Goal: Task Accomplishment & Management: Manage account settings

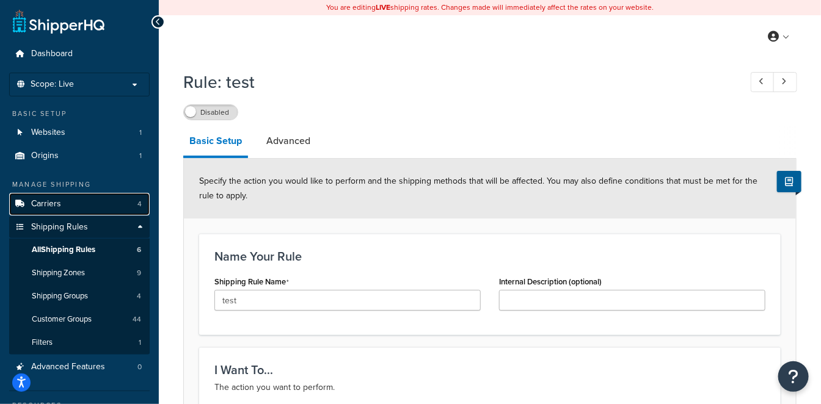
click at [83, 204] on link "Carriers 4" at bounding box center [79, 204] width 141 height 23
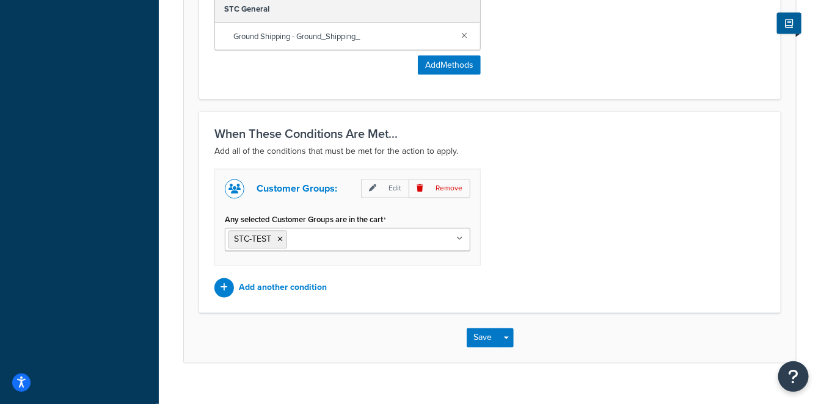
scroll to position [808, 0]
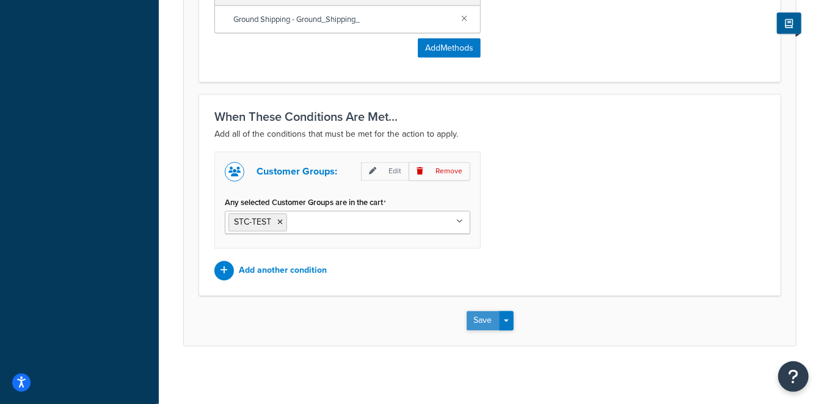
click at [477, 321] on button "Save" at bounding box center [483, 322] width 33 height 20
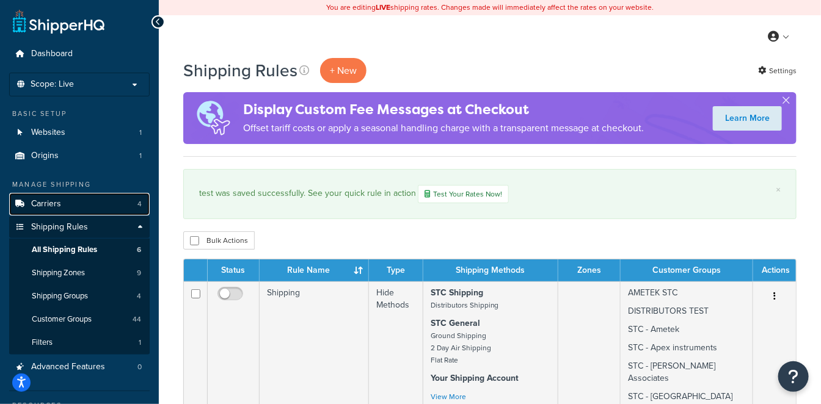
click at [78, 208] on link "Carriers 4" at bounding box center [79, 204] width 141 height 23
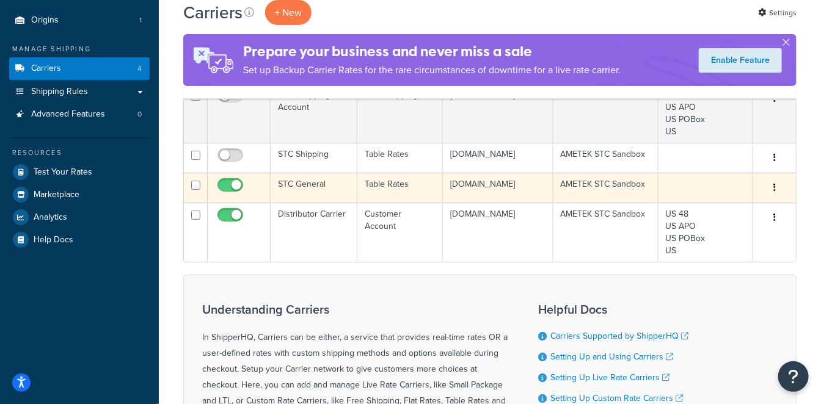
click at [379, 203] on td "Table Rates" at bounding box center [400, 188] width 86 height 30
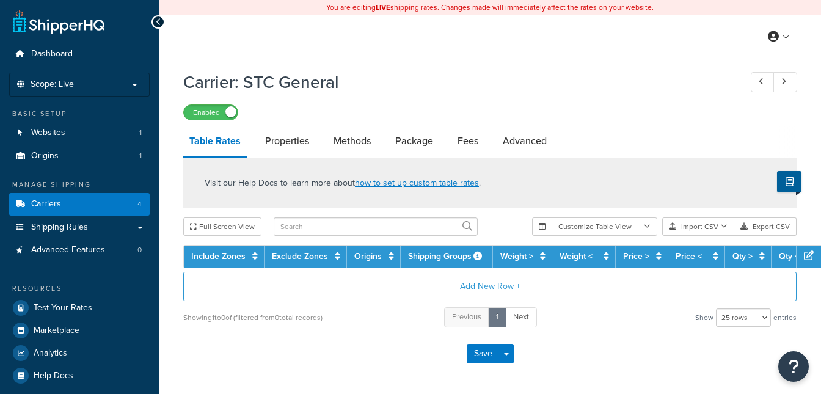
select select "25"
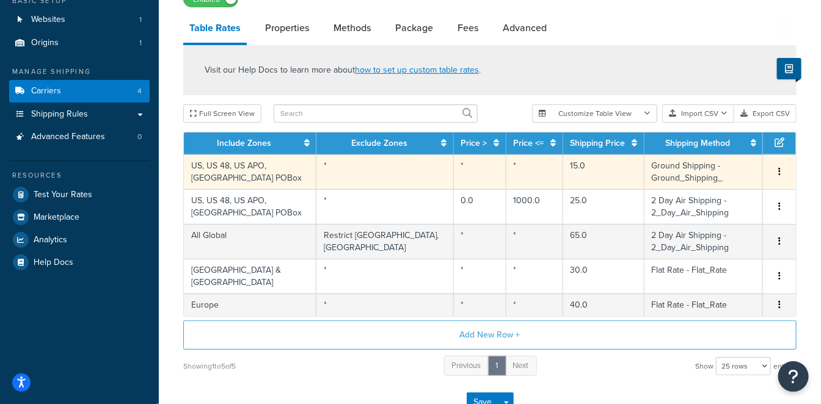
scroll to position [45, 0]
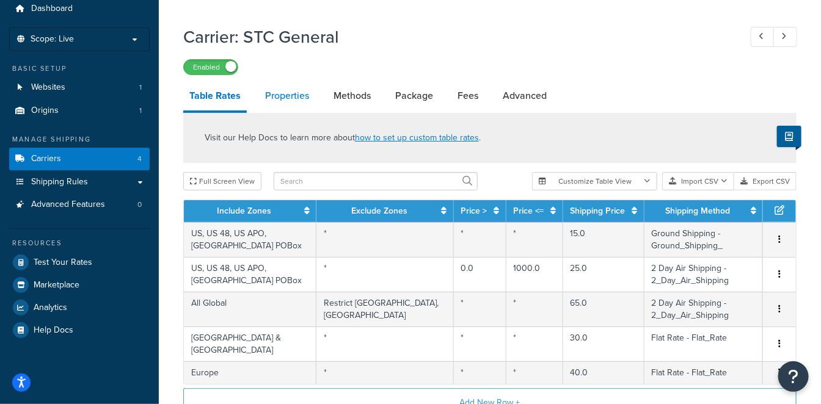
click at [288, 93] on link "Properties" at bounding box center [287, 95] width 56 height 29
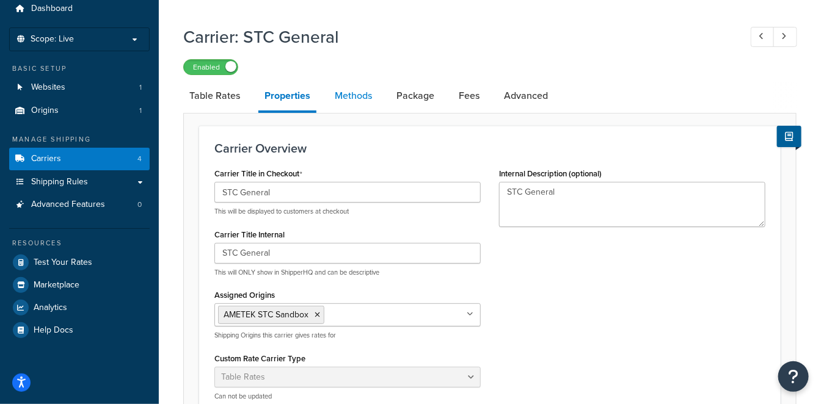
click at [348, 92] on link "Methods" at bounding box center [353, 95] width 49 height 29
select select "25"
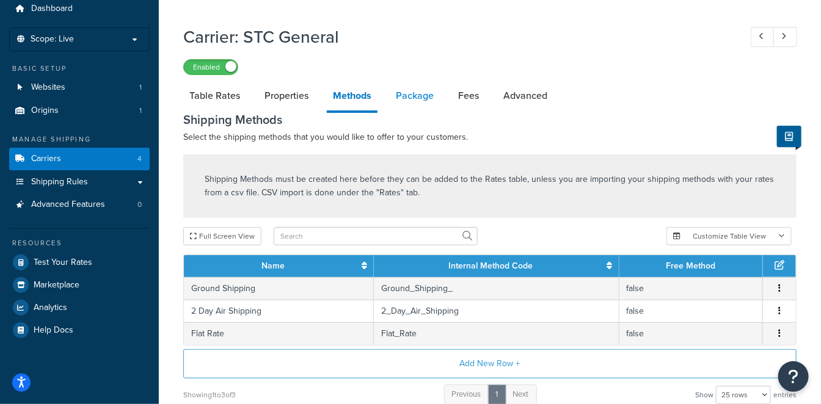
click at [428, 96] on link "Package" at bounding box center [415, 95] width 50 height 29
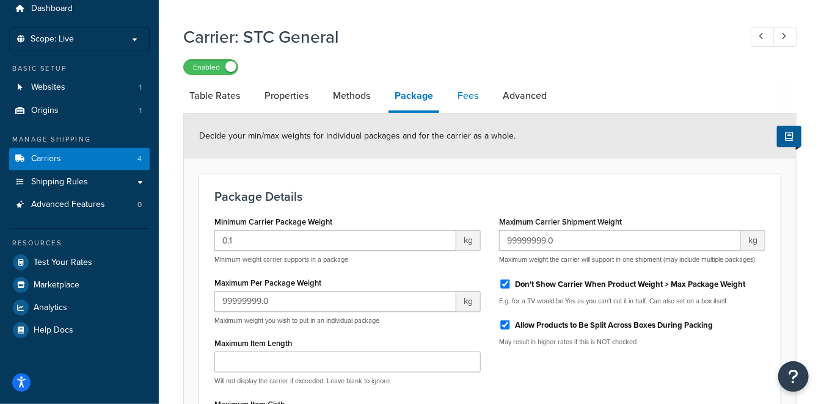
click at [466, 92] on link "Fees" at bounding box center [468, 95] width 33 height 29
select select "AFTER"
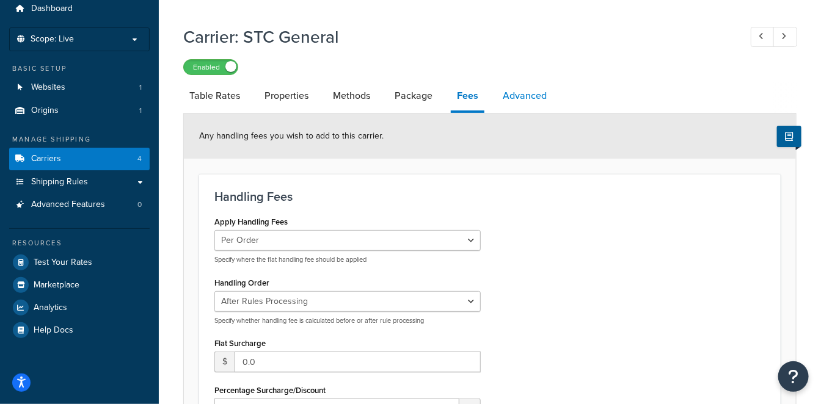
click at [516, 93] on link "Advanced" at bounding box center [525, 95] width 56 height 29
select select "false"
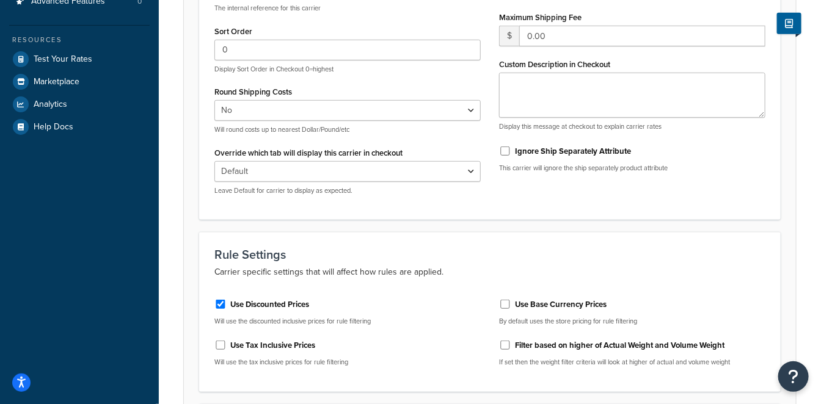
scroll to position [181, 0]
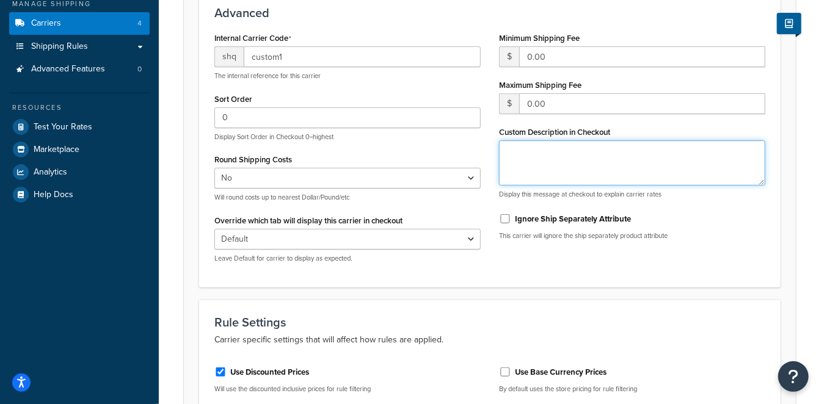
click at [520, 157] on textarea "Custom Description in Checkout" at bounding box center [632, 163] width 266 height 45
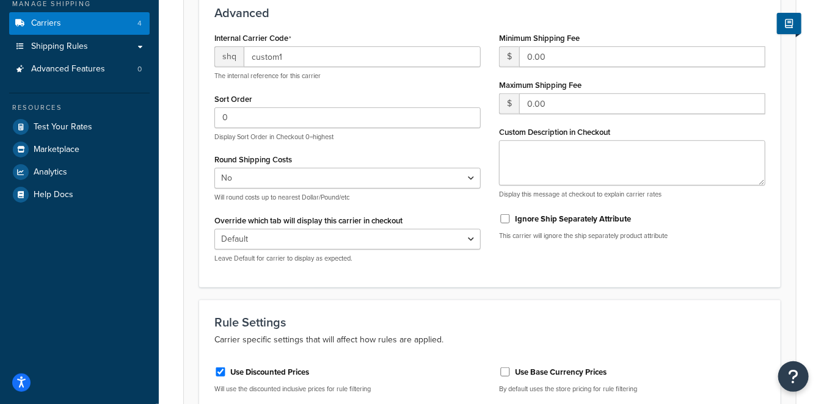
click at [528, 265] on div "Internal Carrier Code shq custom1 The internal reference for this carrier Sort …" at bounding box center [489, 150] width 569 height 243
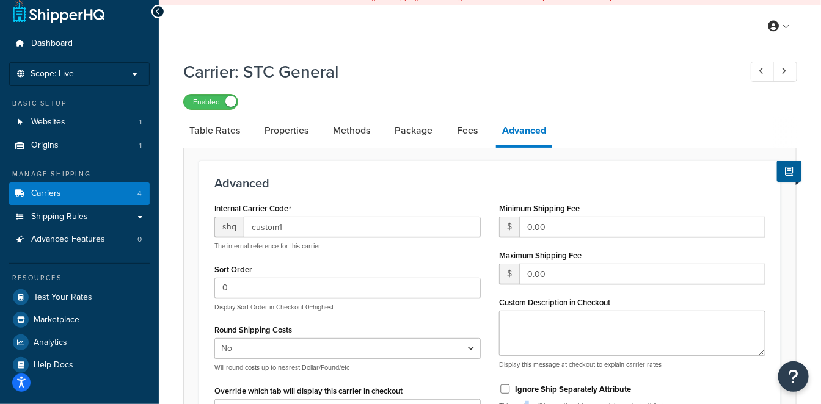
scroll to position [0, 0]
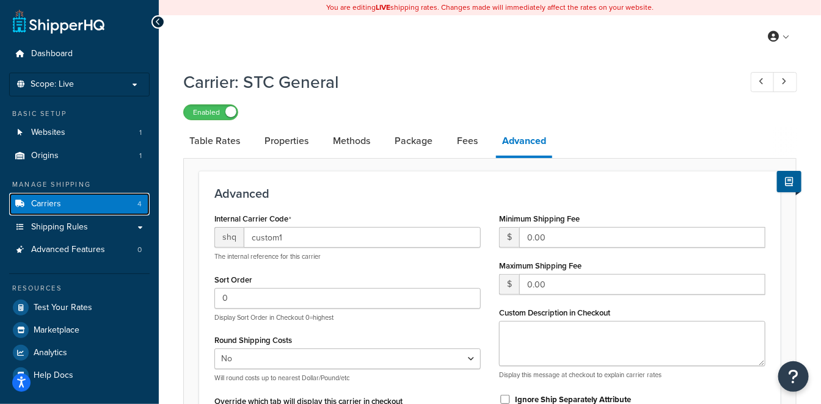
click at [93, 203] on link "Carriers 4" at bounding box center [79, 204] width 141 height 23
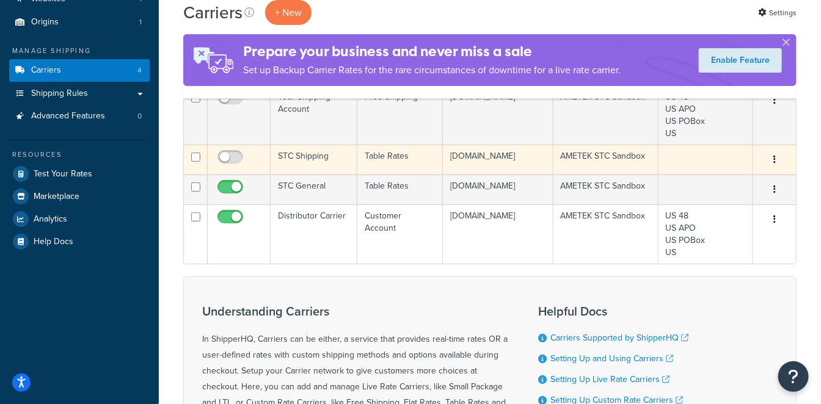
scroll to position [136, 0]
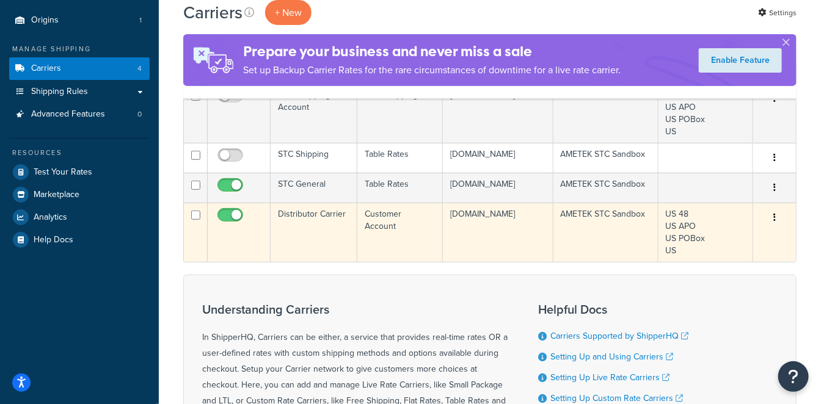
click at [306, 260] on td "Distributor Carrier" at bounding box center [314, 232] width 87 height 59
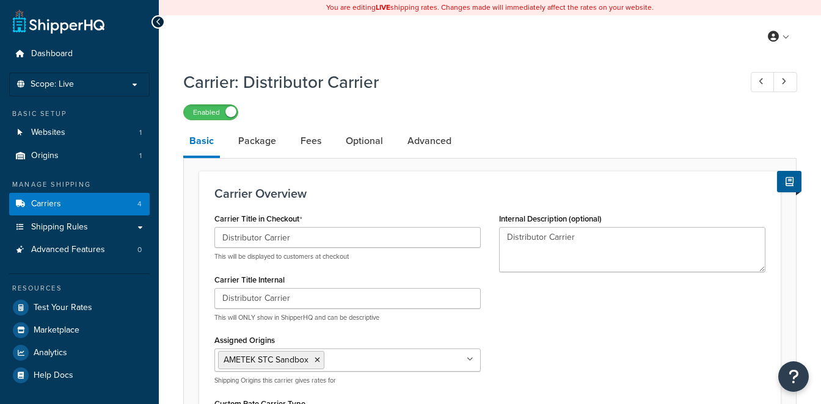
select select "customerAccount"
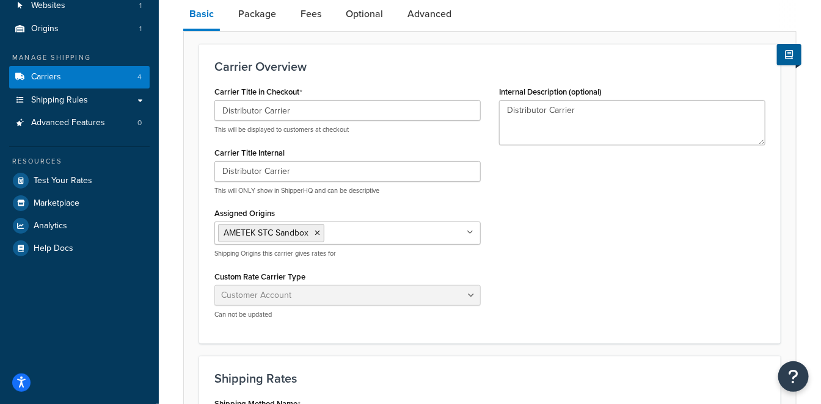
scroll to position [68, 0]
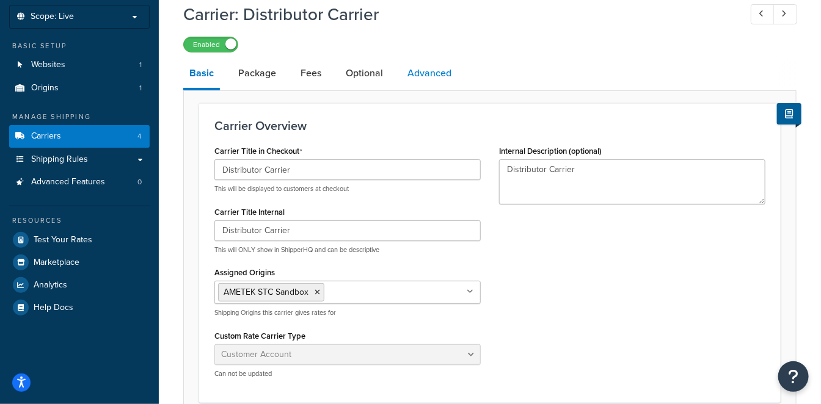
click at [422, 76] on link "Advanced" at bounding box center [429, 73] width 56 height 29
select select "false"
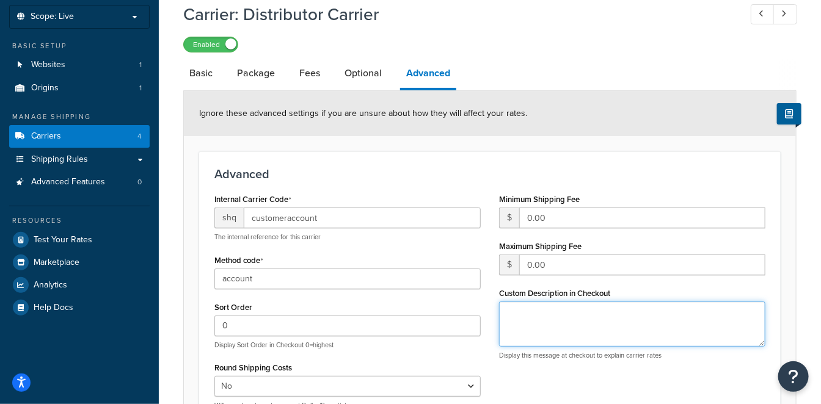
click at [551, 307] on textarea "Custom Description in Checkout" at bounding box center [632, 324] width 266 height 45
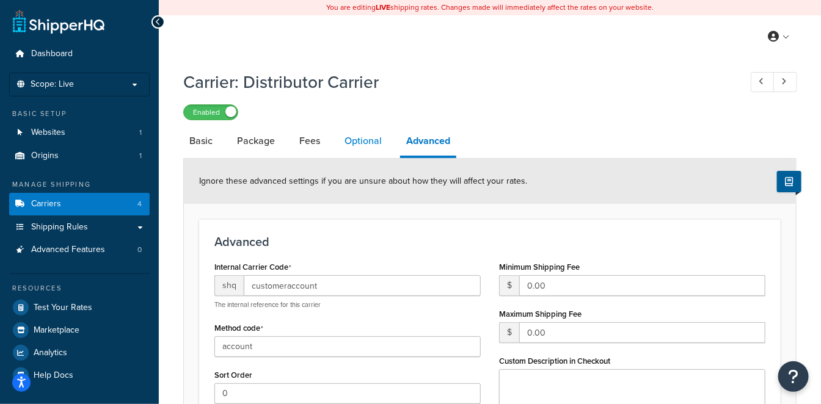
click at [364, 144] on link "Optional" at bounding box center [362, 140] width 49 height 29
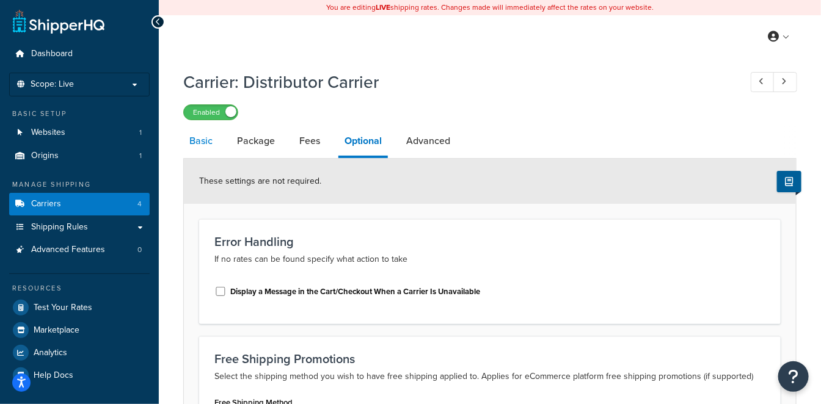
click at [201, 143] on link "Basic" at bounding box center [200, 140] width 35 height 29
select select "customerAccount"
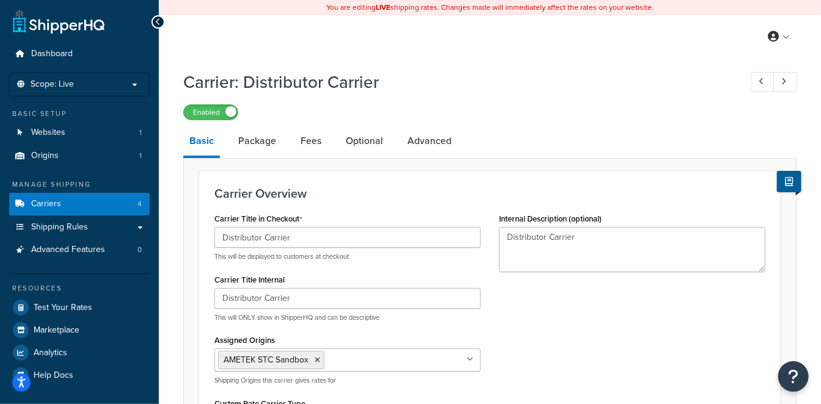
scroll to position [68, 0]
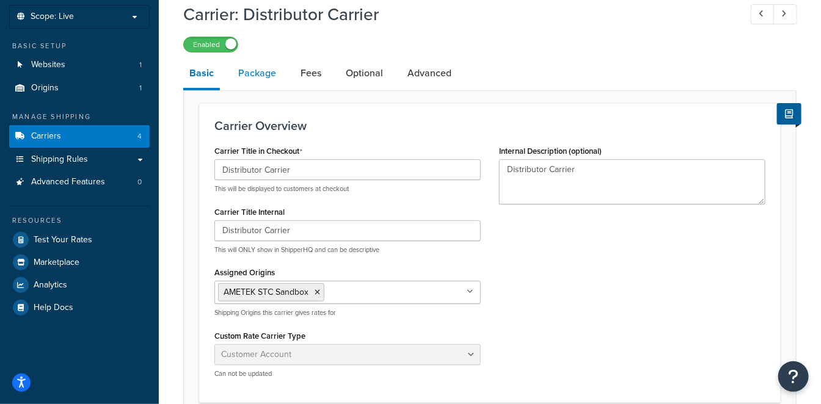
click at [258, 80] on link "Package" at bounding box center [257, 73] width 50 height 29
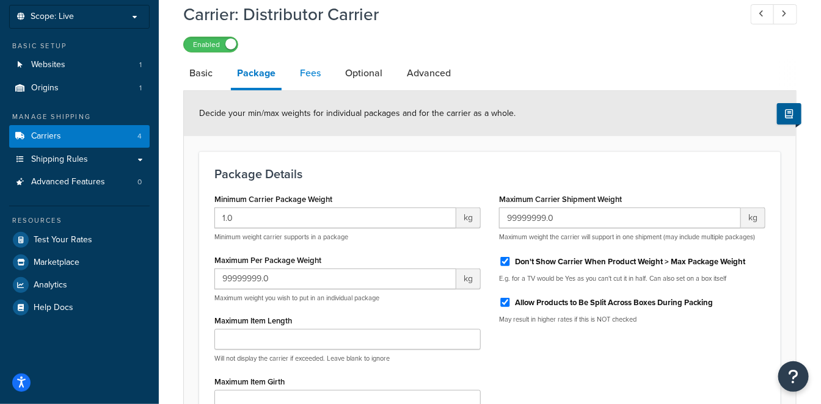
click at [308, 76] on link "Fees" at bounding box center [310, 73] width 33 height 29
select select "AFTER"
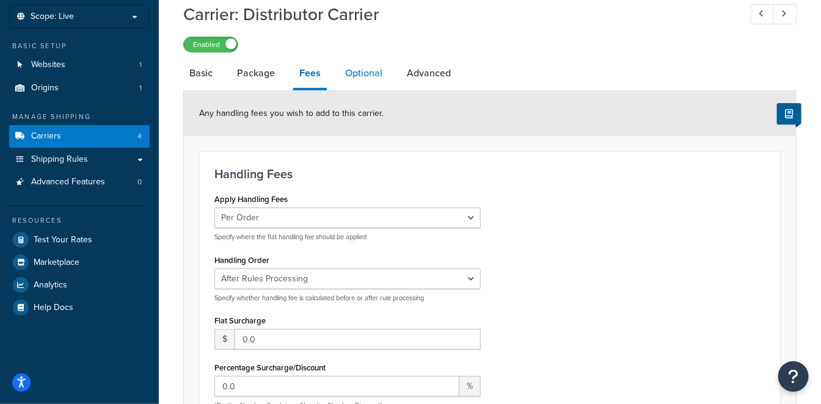
click at [354, 71] on link "Optional" at bounding box center [363, 73] width 49 height 29
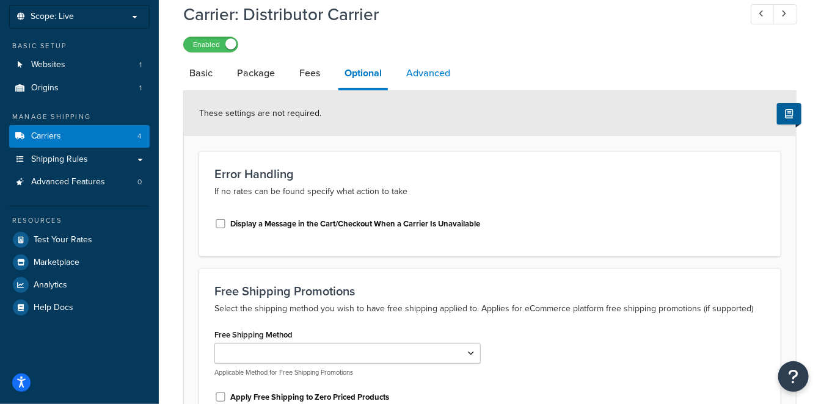
click at [431, 71] on link "Advanced" at bounding box center [428, 73] width 56 height 29
select select "false"
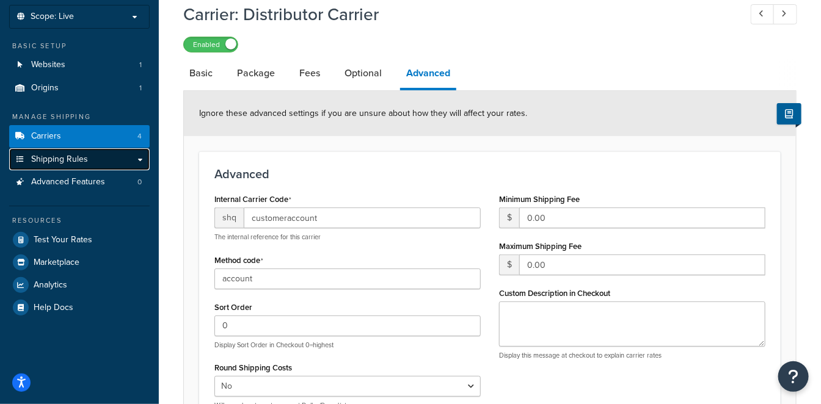
click at [87, 156] on link "Shipping Rules" at bounding box center [79, 159] width 141 height 23
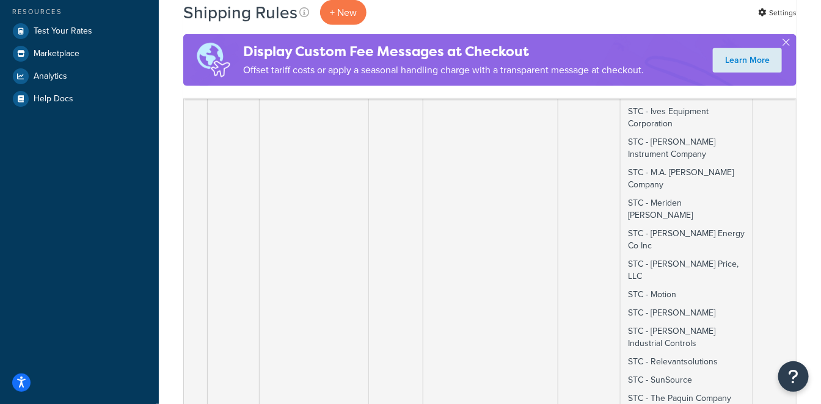
scroll to position [68, 0]
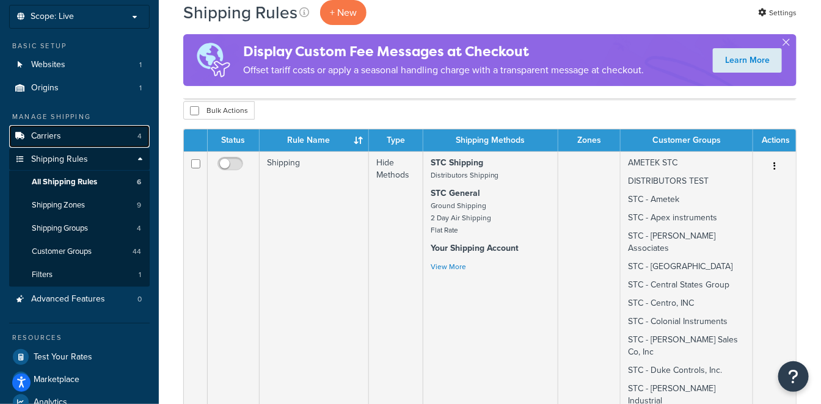
click at [72, 136] on link "Carriers 4" at bounding box center [79, 136] width 141 height 23
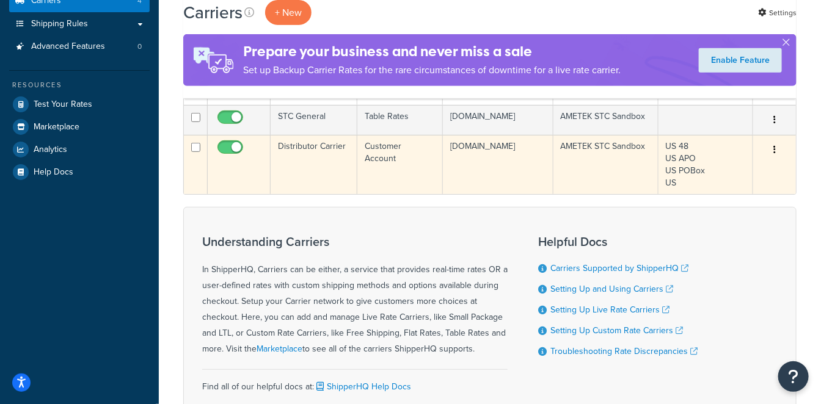
click at [370, 180] on td "Customer Account" at bounding box center [400, 164] width 86 height 59
copy tr "Customer Account"
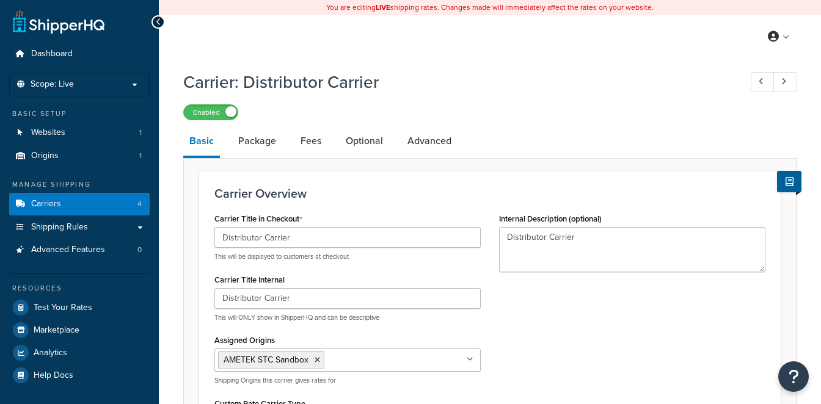
select select "customerAccount"
click at [100, 200] on link "Carriers 4" at bounding box center [79, 204] width 141 height 23
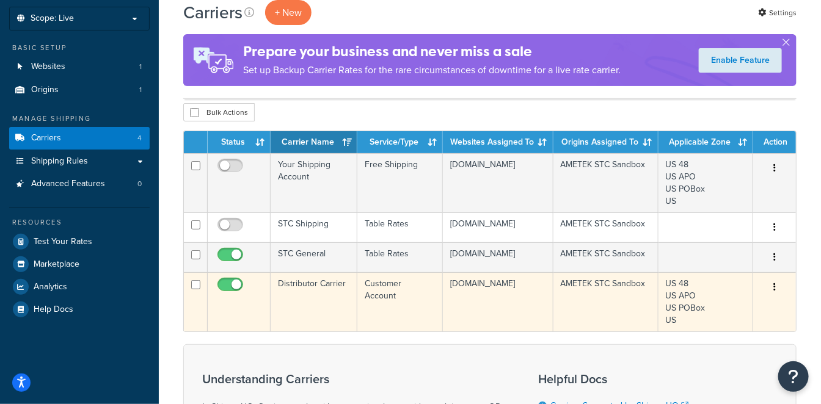
scroll to position [134, 0]
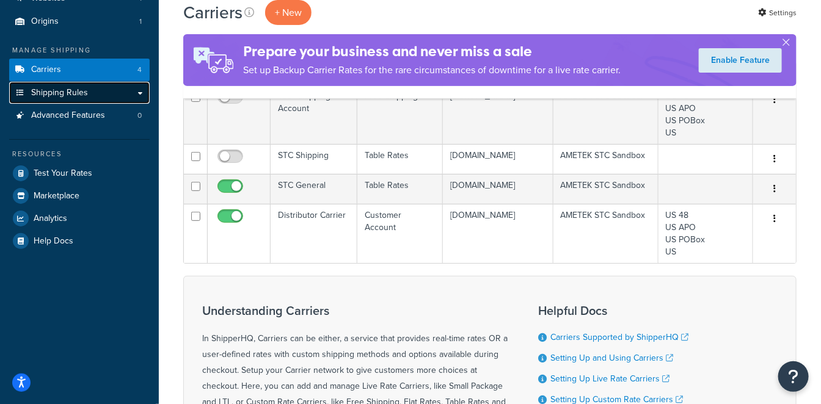
click at [79, 97] on span "Shipping Rules" at bounding box center [59, 93] width 57 height 10
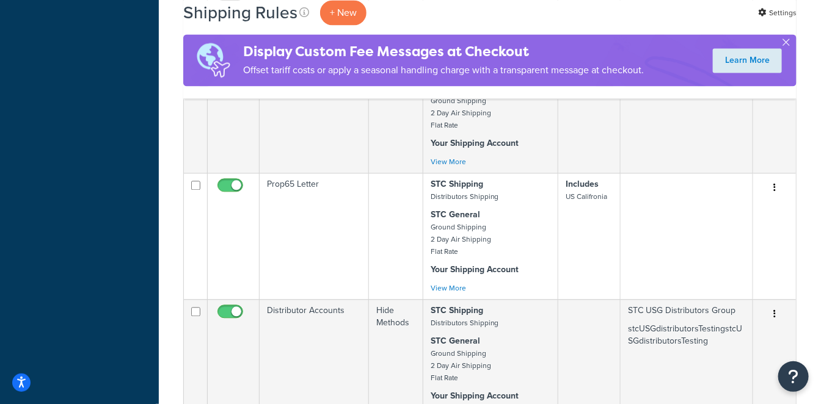
scroll to position [1018, 0]
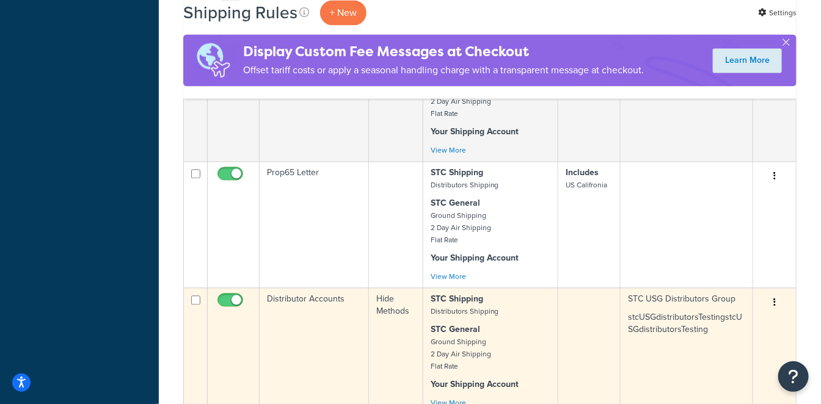
click at [500, 293] on p "STC Shipping Distributors Shipping" at bounding box center [491, 305] width 120 height 24
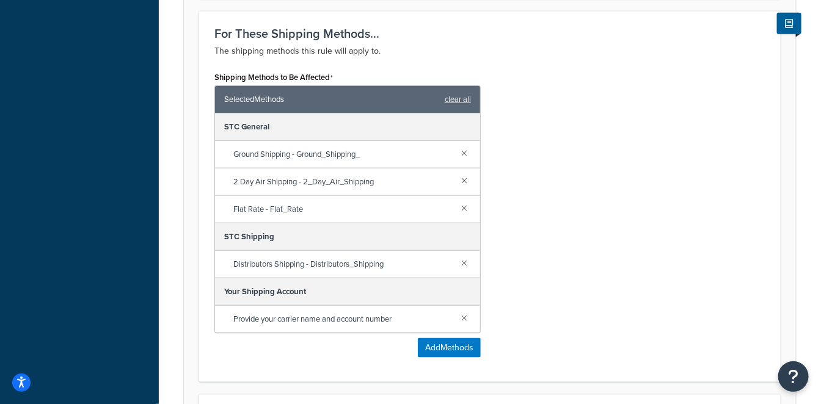
scroll to position [543, 0]
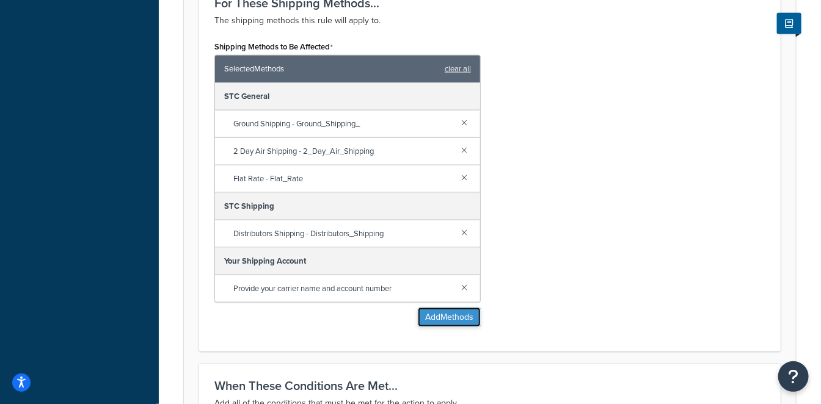
click at [451, 309] on button "Add Methods" at bounding box center [449, 318] width 63 height 20
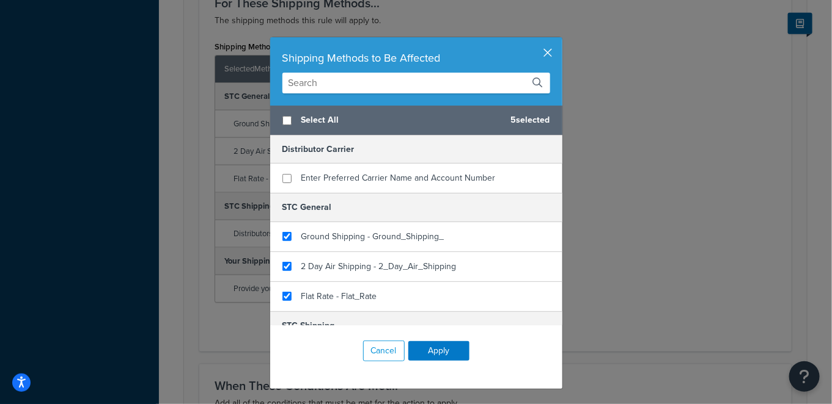
click at [559, 40] on button "button" at bounding box center [560, 38] width 3 height 3
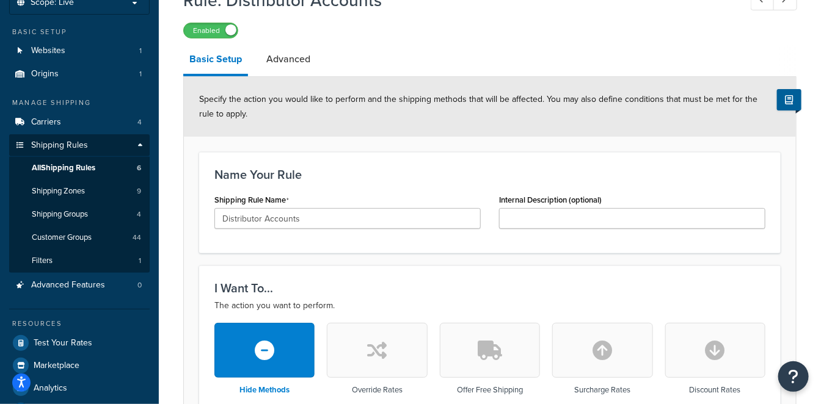
scroll to position [68, 0]
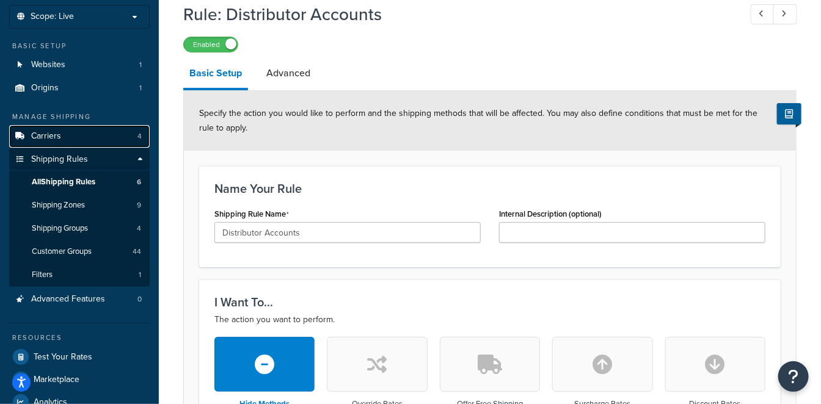
click at [96, 139] on link "Carriers 4" at bounding box center [79, 136] width 141 height 23
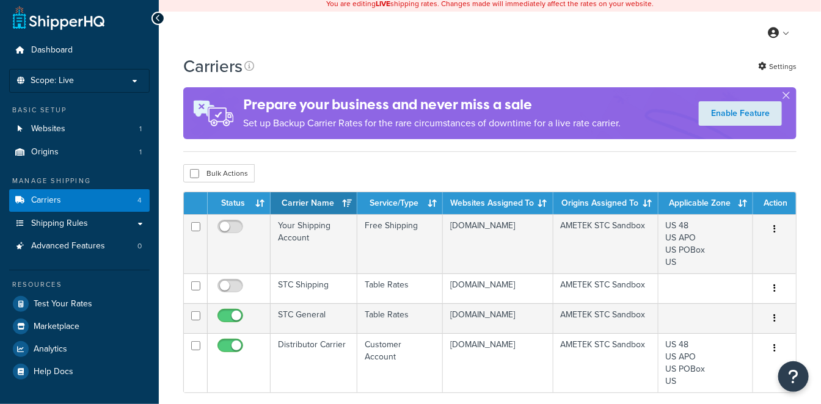
scroll to position [203, 0]
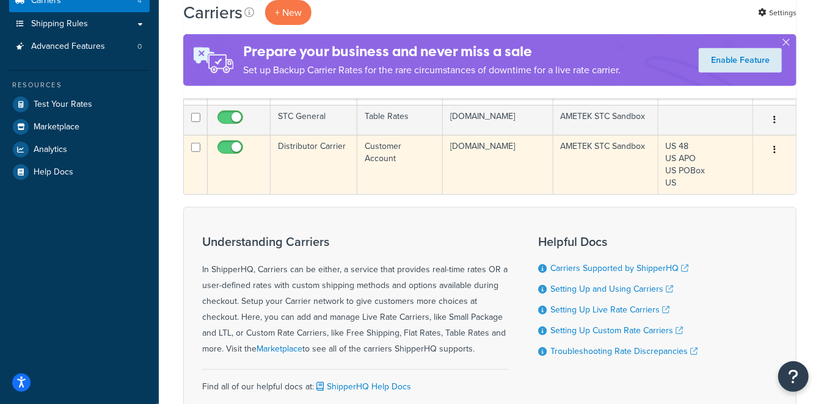
click at [343, 194] on td "Distributor Carrier" at bounding box center [314, 164] width 87 height 59
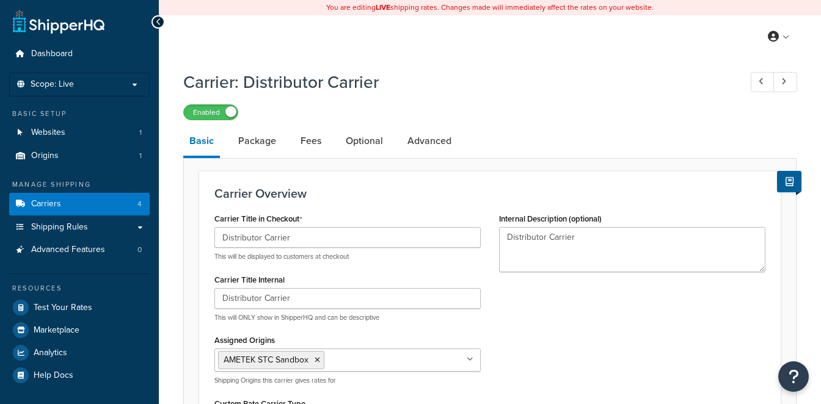
select select "customerAccount"
click at [437, 144] on link "Advanced" at bounding box center [429, 140] width 56 height 29
select select "false"
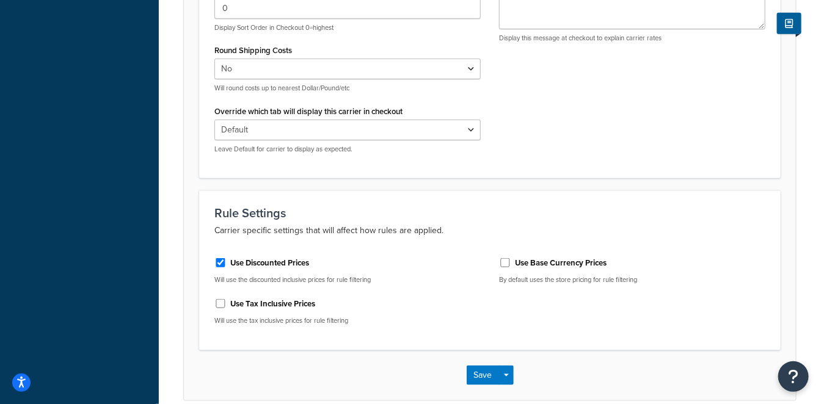
scroll to position [307, 0]
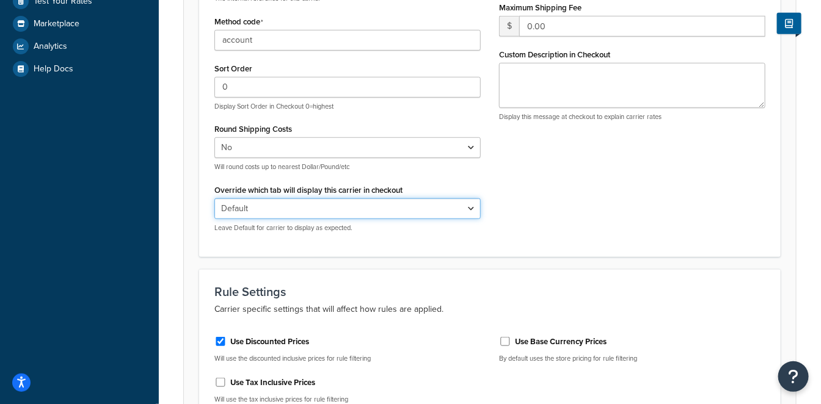
click at [411, 202] on select "Default Delivery Pickup" at bounding box center [347, 209] width 266 height 21
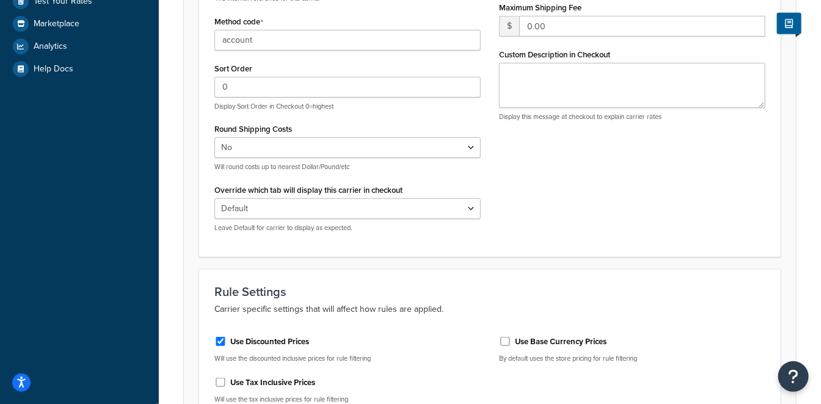
click at [605, 203] on div "Internal Carrier Code shq customeraccount The internal reference for this carri…" at bounding box center [489, 97] width 569 height 290
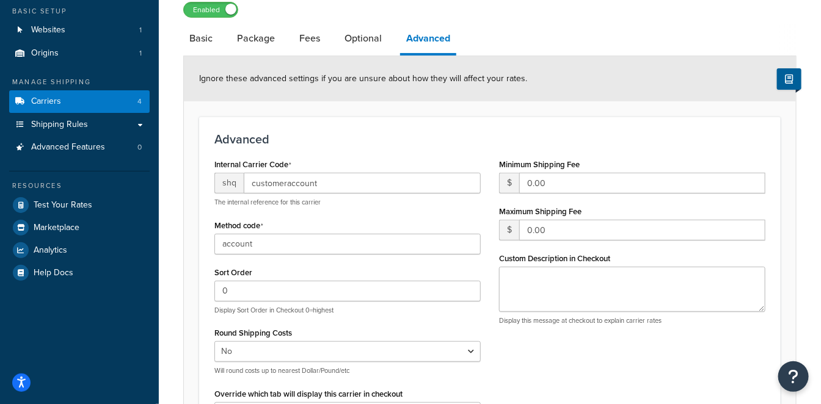
scroll to position [35, 0]
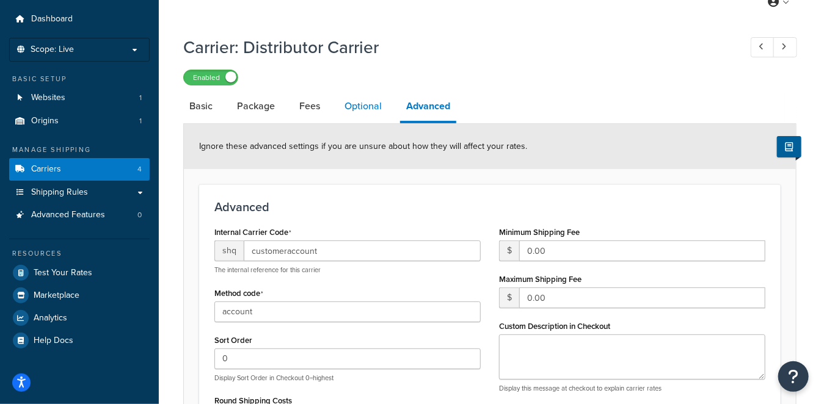
click at [362, 106] on link "Optional" at bounding box center [362, 106] width 49 height 29
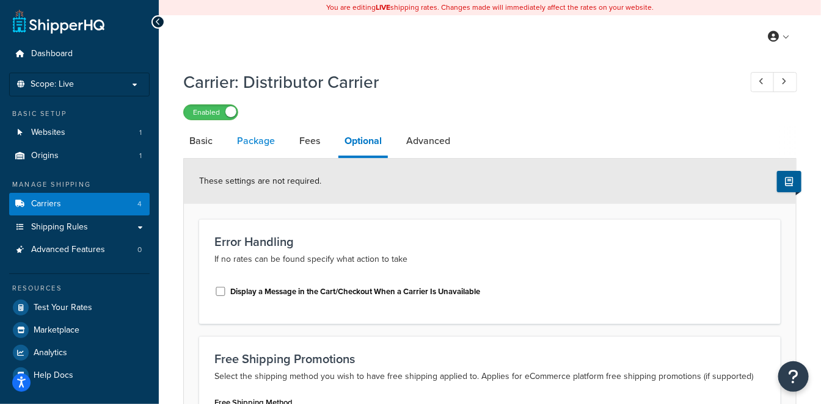
click at [257, 145] on link "Package" at bounding box center [256, 140] width 50 height 29
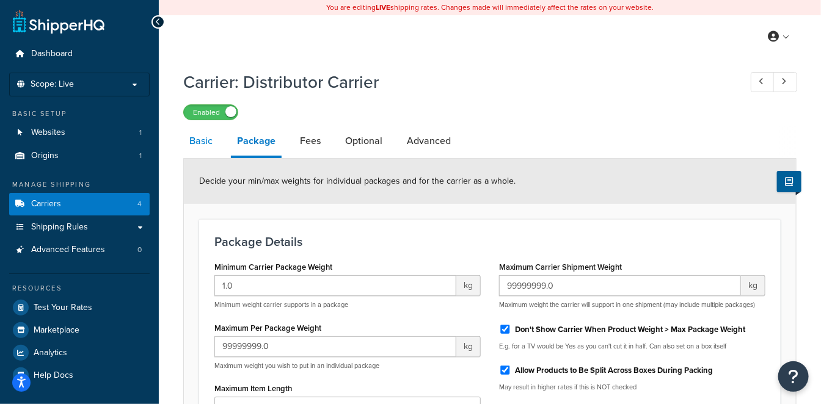
click at [198, 143] on link "Basic" at bounding box center [200, 140] width 35 height 29
select select "customerAccount"
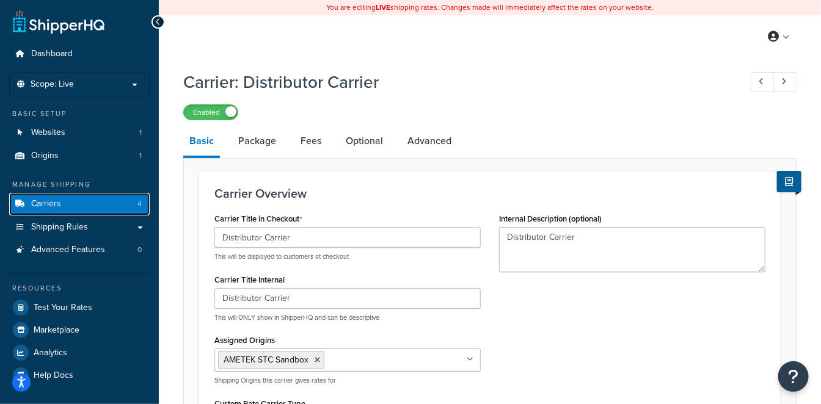
click at [122, 202] on link "Carriers 4" at bounding box center [79, 204] width 141 height 23
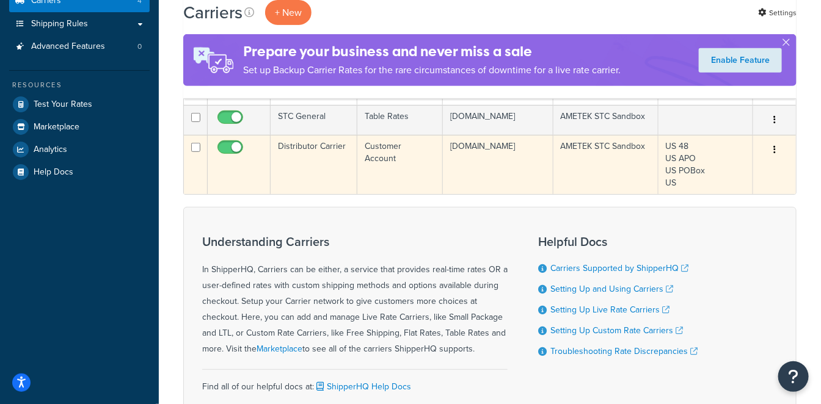
click at [233, 158] on input "checkbox" at bounding box center [232, 150] width 34 height 15
checkbox input "false"
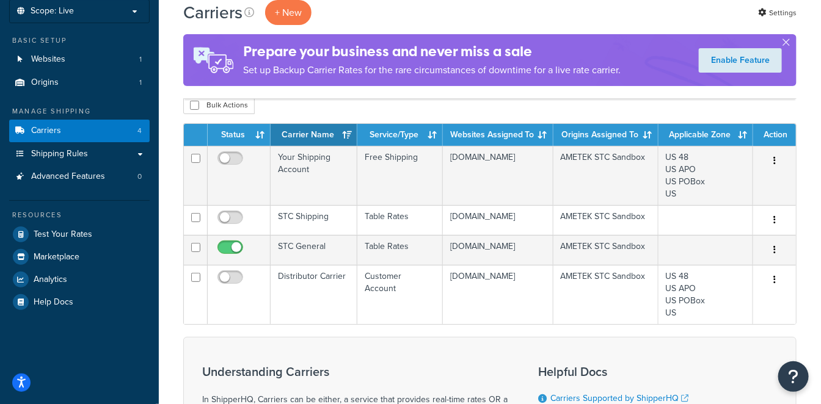
scroll to position [68, 0]
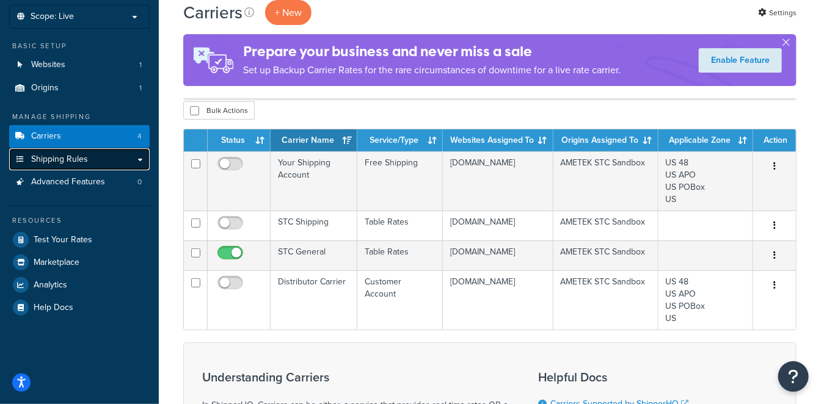
click at [79, 155] on span "Shipping Rules" at bounding box center [59, 160] width 57 height 10
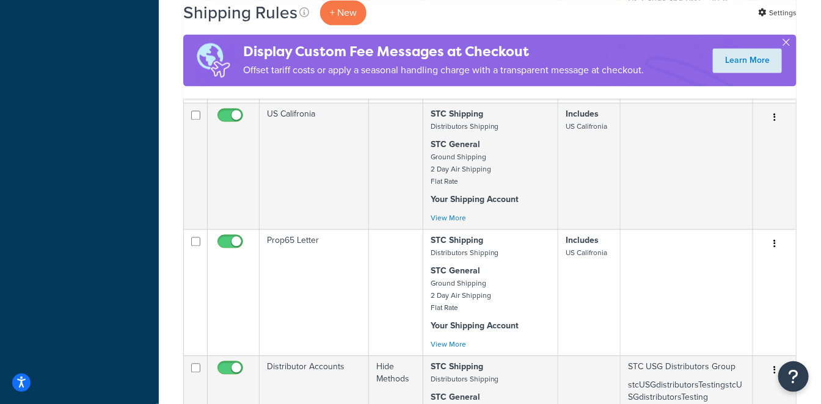
scroll to position [1018, 0]
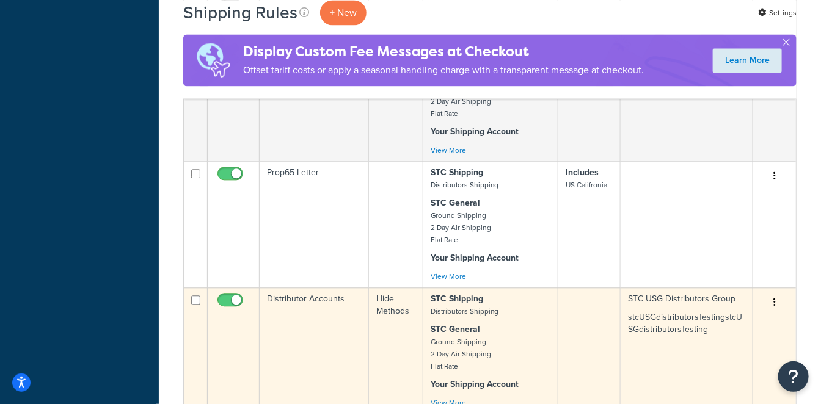
click at [222, 296] on input "checkbox" at bounding box center [232, 303] width 34 height 15
checkbox input "false"
